Goal: Information Seeking & Learning: Learn about a topic

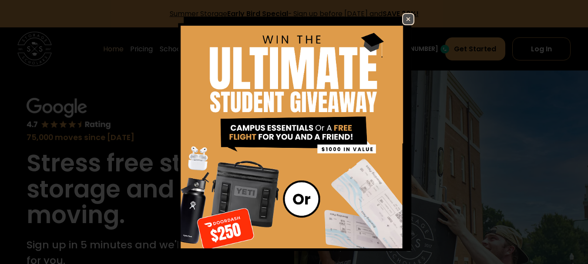
click at [404, 20] on img at bounding box center [408, 19] width 10 height 10
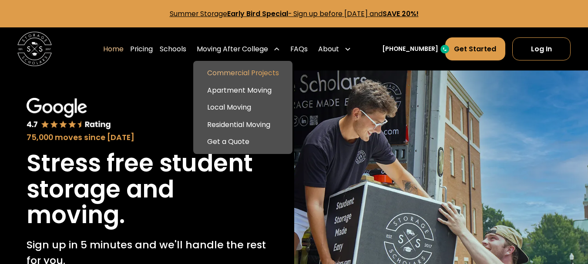
click at [247, 77] on link "Commercial Projects" at bounding box center [243, 72] width 92 height 17
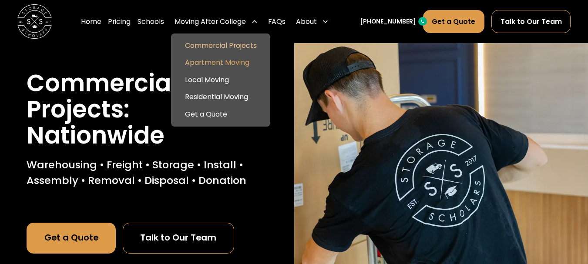
click at [231, 57] on link "Apartment Moving" at bounding box center [221, 62] width 92 height 17
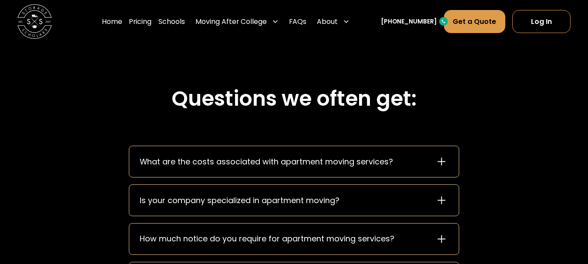
scroll to position [1045, 0]
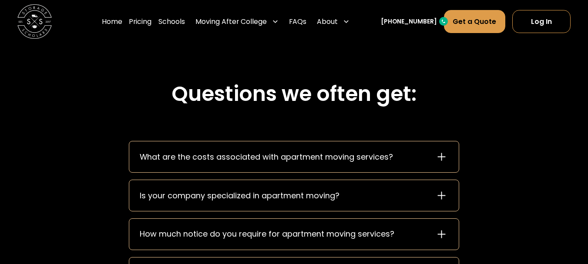
click at [305, 165] on div "What are the costs associated with apartment moving services?" at bounding box center [293, 156] width 329 height 31
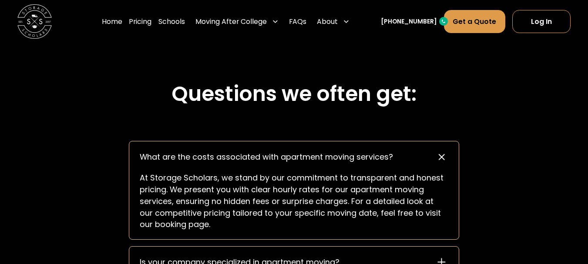
click at [363, 155] on div "What are the costs associated with apartment moving services?" at bounding box center [266, 157] width 253 height 12
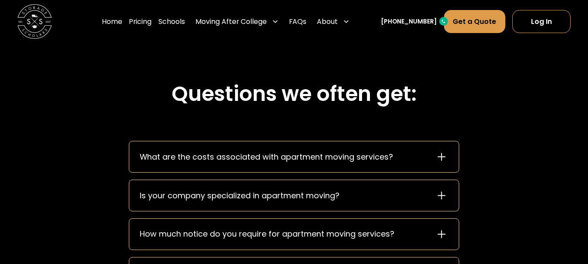
click at [347, 194] on div "Is your company specialized in apartment moving?" at bounding box center [293, 195] width 329 height 31
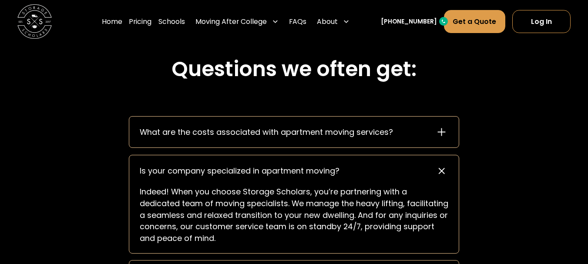
scroll to position [1088, 0]
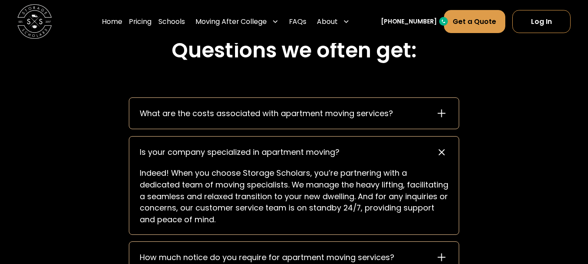
click at [308, 151] on div "Is your company specialized in apartment moving?" at bounding box center [240, 153] width 200 height 12
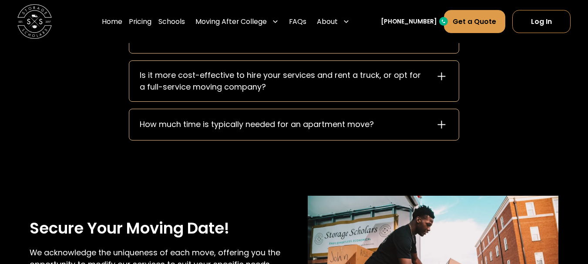
scroll to position [1262, 0]
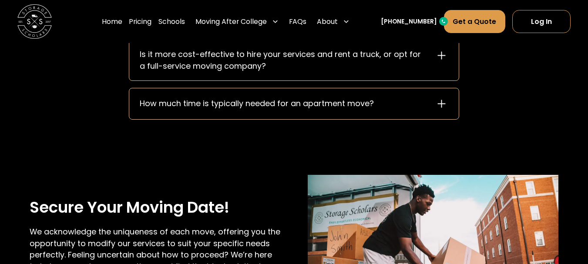
click at [316, 99] on div "How much time is typically needed for an apartment move?" at bounding box center [257, 104] width 234 height 12
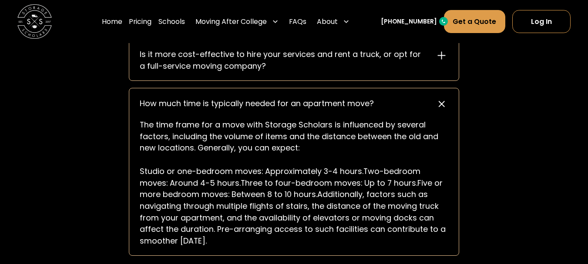
click at [316, 99] on div "How much time is typically needed for an apartment move?" at bounding box center [257, 104] width 234 height 12
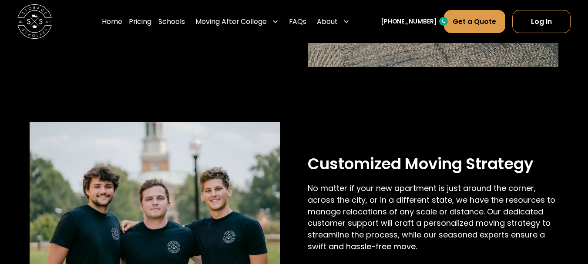
scroll to position [317, 0]
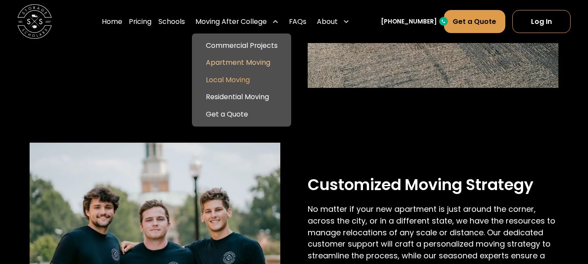
click at [246, 77] on link "Local Moving" at bounding box center [241, 79] width 92 height 17
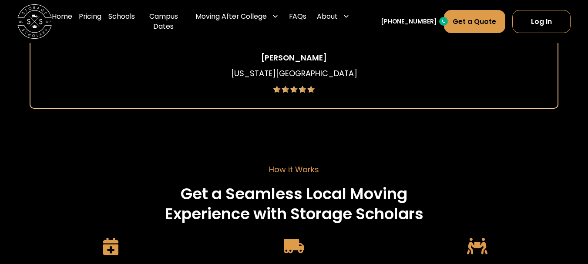
scroll to position [1567, 0]
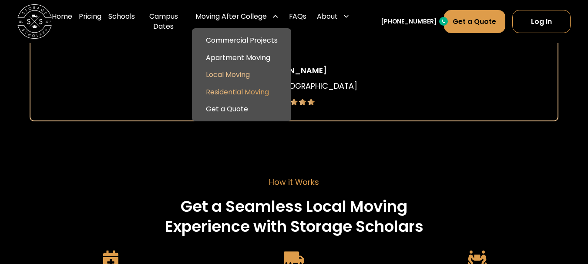
click at [239, 97] on link "Residential Moving" at bounding box center [241, 92] width 92 height 17
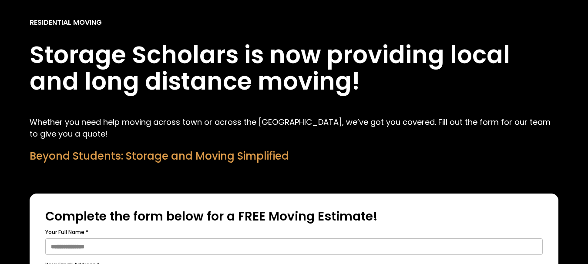
scroll to position [305, 0]
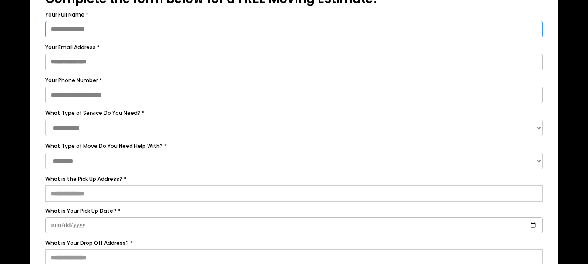
click at [125, 25] on input "Your Full Name *" at bounding box center [294, 29] width 498 height 17
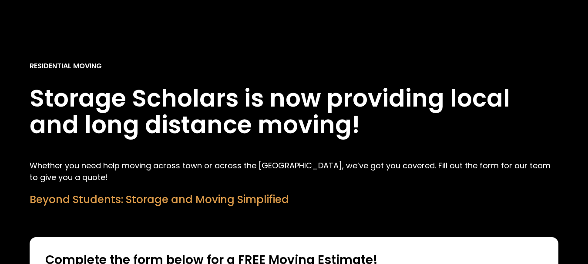
scroll to position [0, 0]
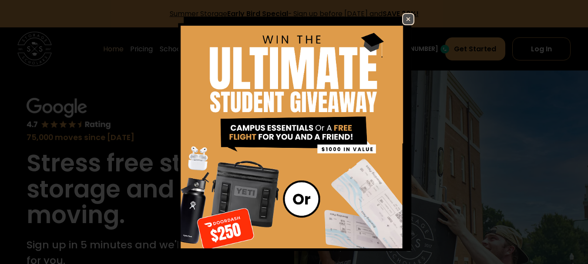
click at [403, 18] on img at bounding box center [408, 19] width 10 height 10
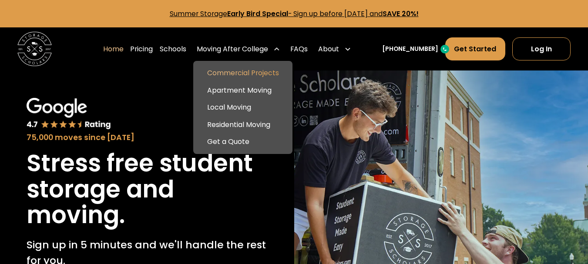
click at [235, 76] on link "Commercial Projects" at bounding box center [243, 72] width 92 height 17
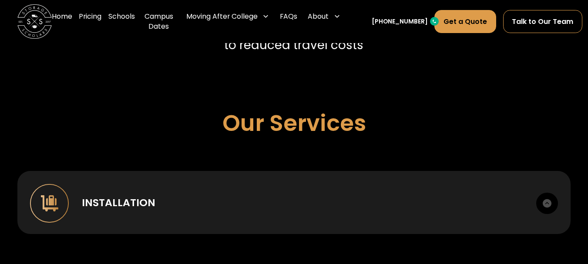
scroll to position [609, 0]
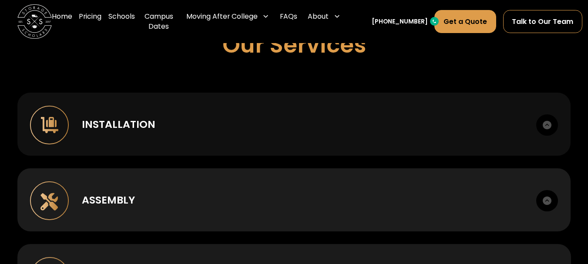
click at [189, 129] on div "Installation" at bounding box center [303, 125] width 442 height 16
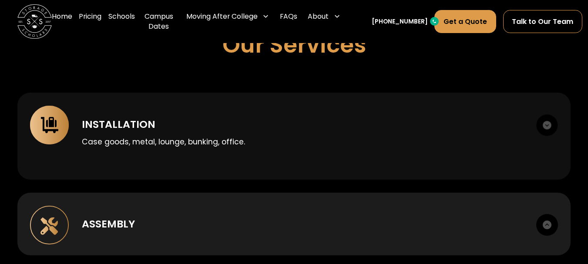
click at [394, 125] on div "Installation" at bounding box center [303, 125] width 442 height 16
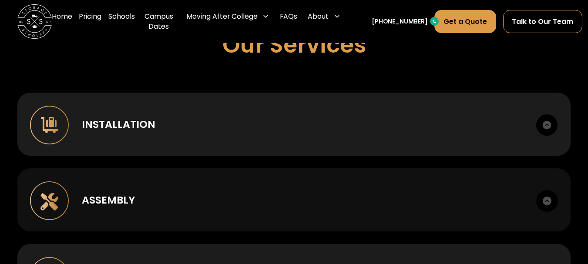
click at [358, 195] on div "Assembly" at bounding box center [303, 200] width 442 height 16
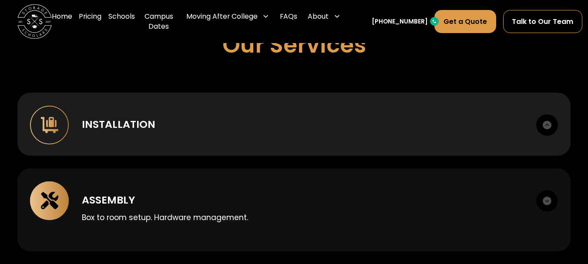
click at [358, 195] on div "Assembly" at bounding box center [303, 200] width 442 height 16
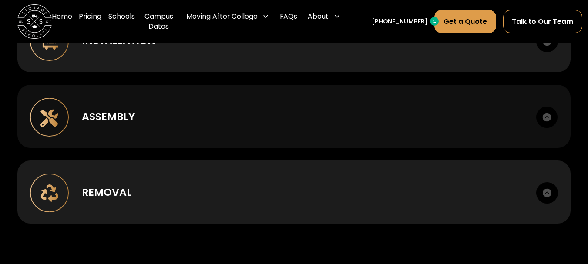
scroll to position [696, 0]
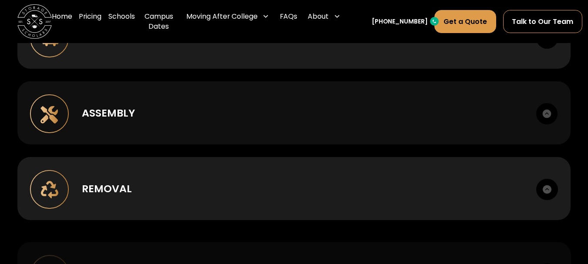
click at [358, 195] on div "Removal" at bounding box center [303, 189] width 442 height 16
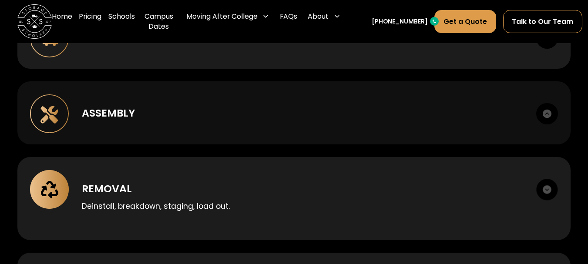
click at [358, 195] on div "Removal" at bounding box center [303, 189] width 442 height 16
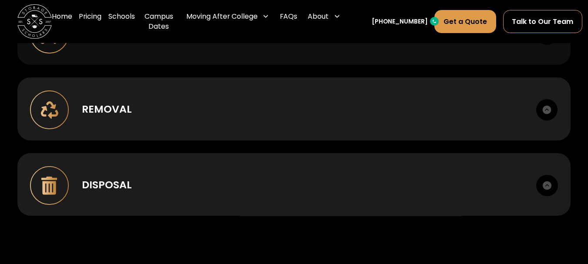
scroll to position [783, 0]
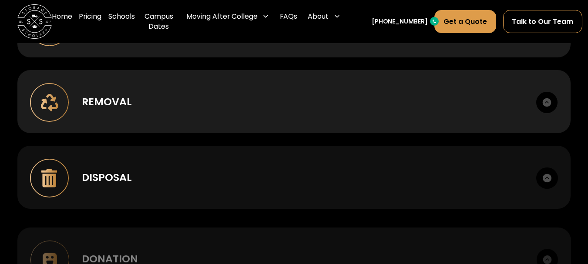
click at [353, 184] on div "Disposal" at bounding box center [303, 178] width 442 height 16
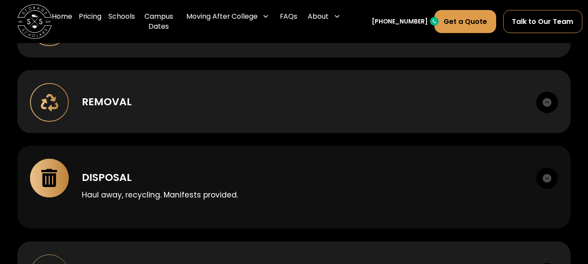
click at [353, 184] on div "Disposal" at bounding box center [303, 178] width 442 height 16
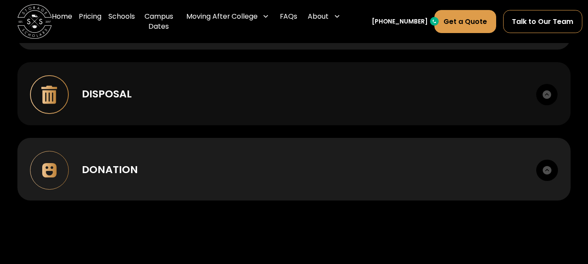
scroll to position [870, 0]
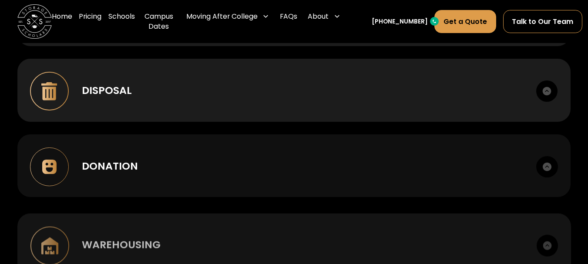
click at [349, 163] on div "Donation" at bounding box center [303, 166] width 442 height 16
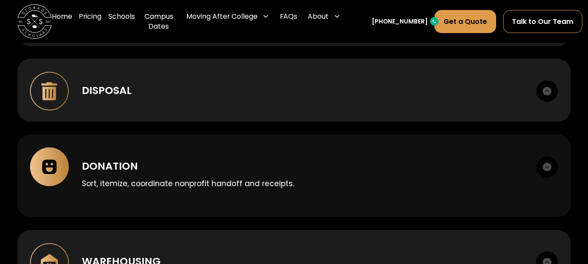
click at [349, 163] on div "Donation" at bounding box center [303, 166] width 442 height 16
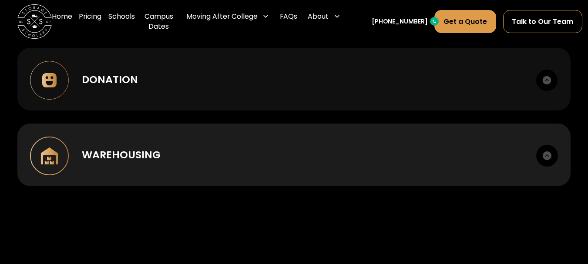
scroll to position [957, 0]
click at [346, 168] on div "Warehousing Short or long term. Cross-dock, palletize, photo records." at bounding box center [294, 154] width 554 height 63
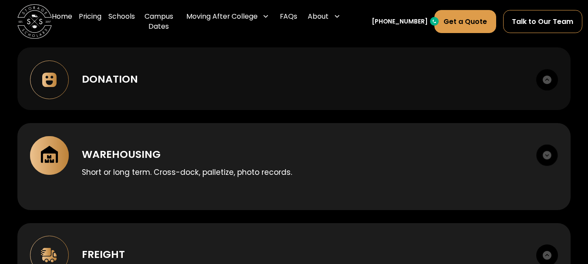
click at [346, 168] on div "Short or long term. Cross-dock, palletize, photo records." at bounding box center [302, 170] width 441 height 16
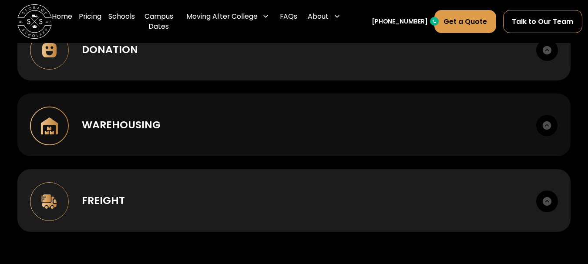
scroll to position [1045, 0]
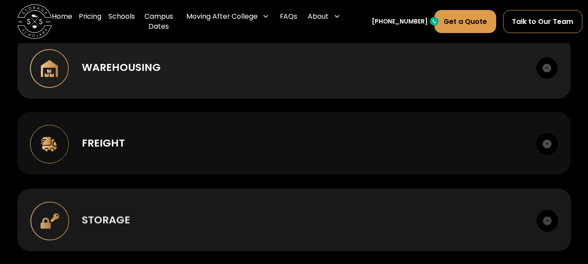
click at [345, 141] on div "Freight" at bounding box center [303, 143] width 442 height 16
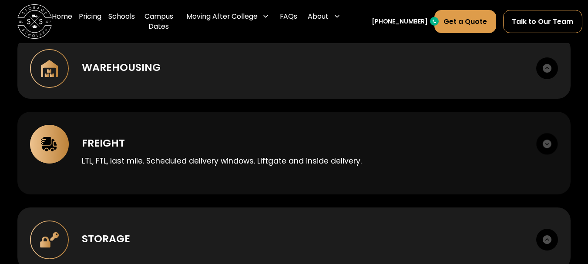
click at [426, 148] on div "Freight" at bounding box center [303, 143] width 442 height 16
